Goal: Navigation & Orientation: Understand site structure

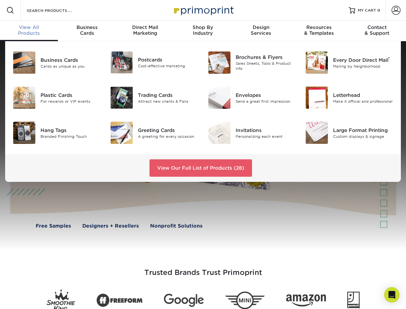
click at [203, 154] on div "View Our Full List of Products (28)" at bounding box center [203, 168] width 396 height 28
click at [10, 10] on span at bounding box center [10, 10] width 8 height 8
click at [396, 10] on span at bounding box center [396, 10] width 9 height 9
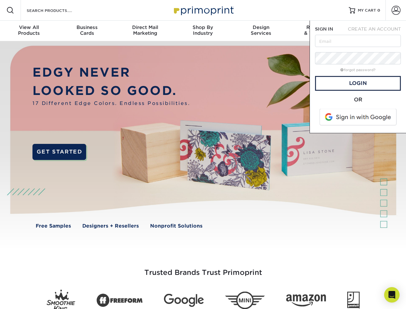
click at [29, 31] on div "View All Products" at bounding box center [29, 30] width 58 height 12
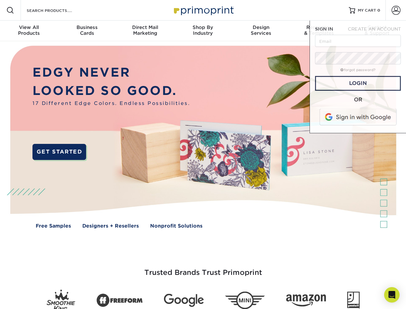
click at [87, 31] on div "Business Cards" at bounding box center [87, 30] width 58 height 12
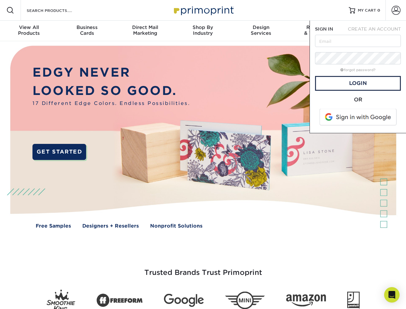
click at [145, 31] on div "Direct Mail Marketing" at bounding box center [145, 30] width 58 height 12
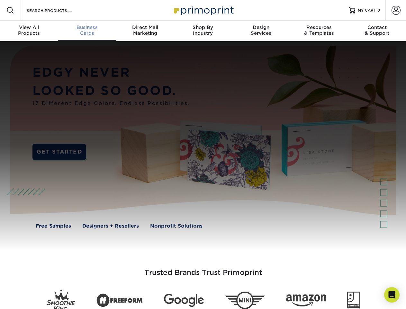
click at [203, 31] on div "Shop By Industry" at bounding box center [203, 30] width 58 height 12
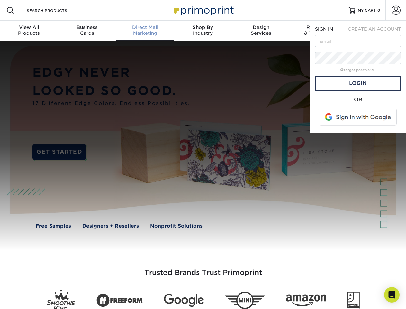
click at [261, 31] on div "Design Services" at bounding box center [261, 30] width 58 height 12
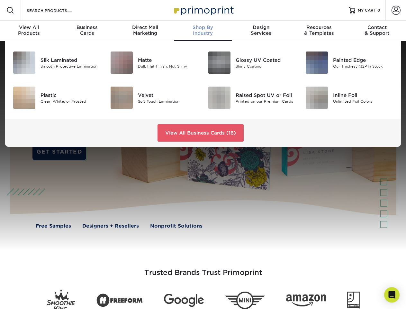
click at [319, 31] on span "SIGN IN" at bounding box center [324, 28] width 18 height 5
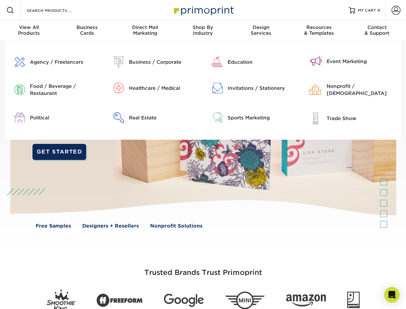
click at [377, 31] on div "Contact & Support" at bounding box center [377, 30] width 58 height 12
